Goal: Use online tool/utility: Utilize a website feature to perform a specific function

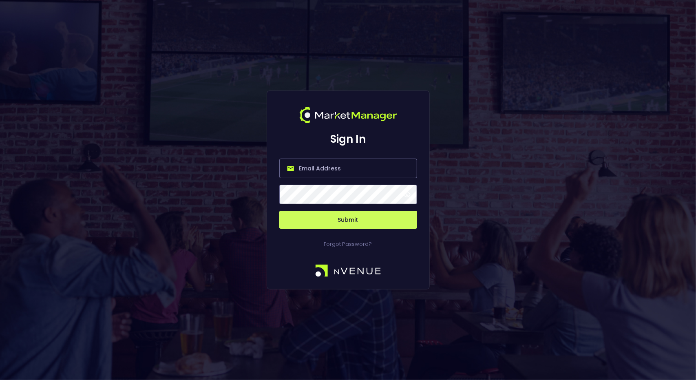
click at [334, 171] on input "email" at bounding box center [348, 169] width 138 height 20
type input "[EMAIL_ADDRESS][DOMAIN_NAME]"
click at [335, 221] on button "Submit" at bounding box center [348, 220] width 138 height 18
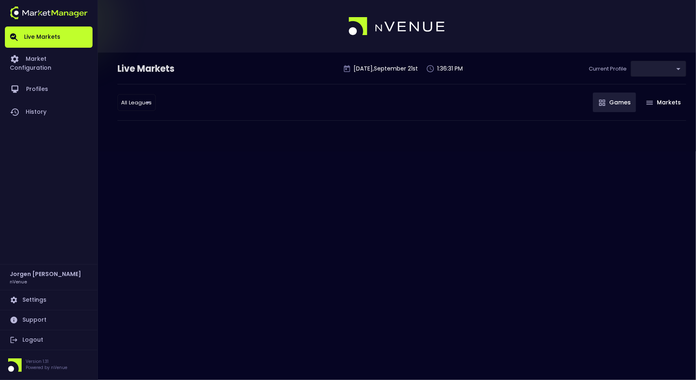
type input "0d810fa5-e353-4d9c-b11d-31f095cae871"
click at [269, 152] on div "Live Markets [DATE] 1:36:40 PM Current Profile BAS - All 0d810fa5-e353-4d9c-b11…" at bounding box center [348, 190] width 696 height 380
click at [641, 67] on body "Live Markets Market Configuration Profiles History [PERSON_NAME] nVenue Setting…" at bounding box center [348, 190] width 696 height 380
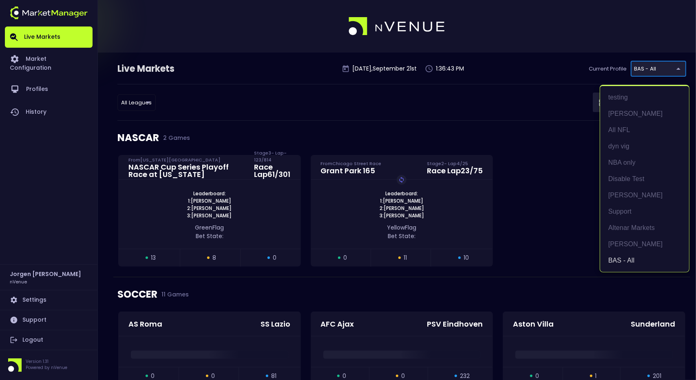
click at [401, 112] on div at bounding box center [348, 190] width 696 height 380
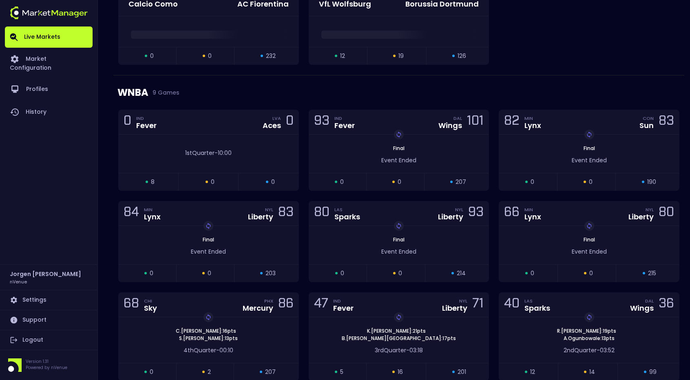
scroll to position [612, 0]
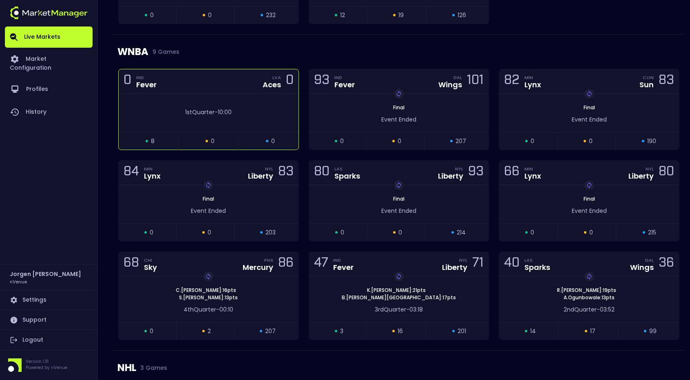
click at [252, 91] on div "0 IND Fever LVA Aces 0" at bounding box center [209, 81] width 180 height 24
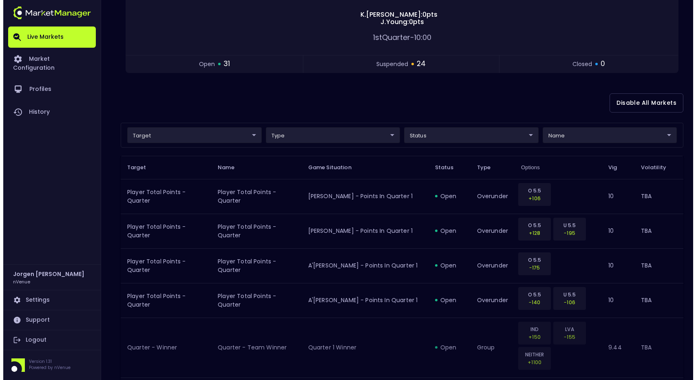
scroll to position [122, 0]
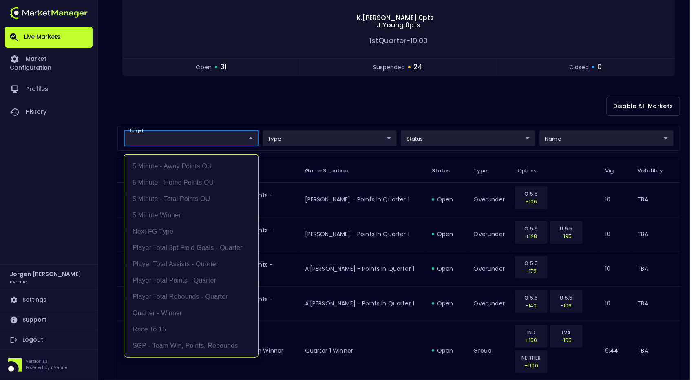
click at [165, 313] on li "Quarter - Winner" at bounding box center [191, 313] width 134 height 16
type input "Quarter - Winner"
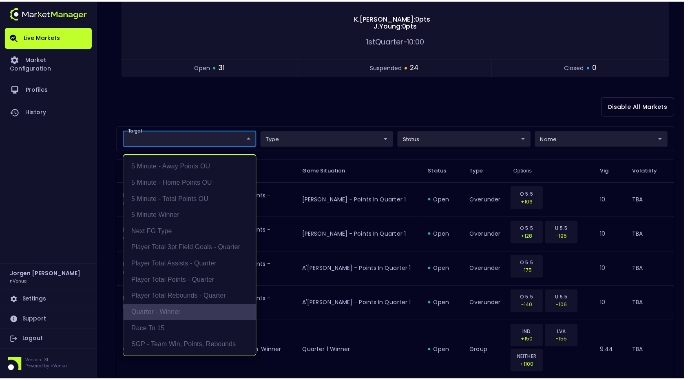
scroll to position [102, 0]
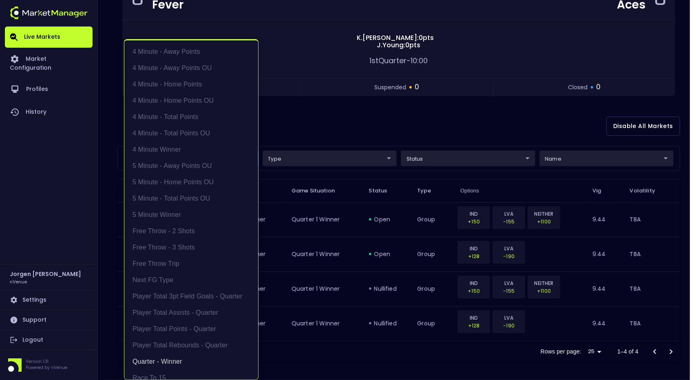
click at [403, 117] on div at bounding box center [348, 190] width 696 height 380
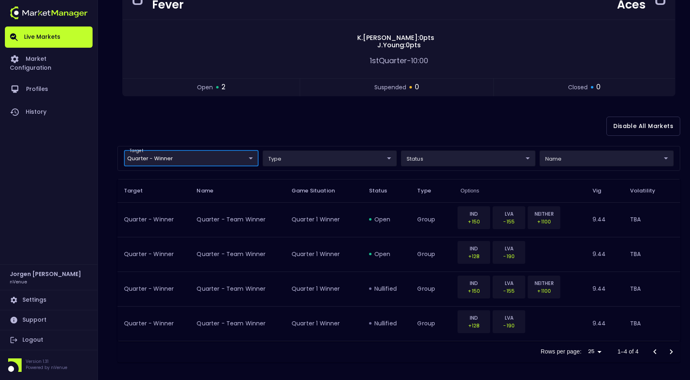
scroll to position [0, 0]
